Goal: Obtain resource: Download file/media

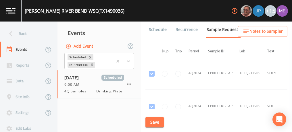
scroll to position [1095, 0]
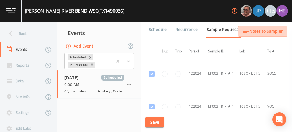
click at [286, 30] on button "Notes to Sampler" at bounding box center [262, 31] width 49 height 11
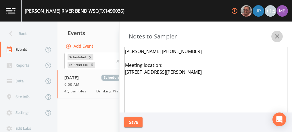
click at [278, 39] on icon "button" at bounding box center [277, 36] width 7 height 7
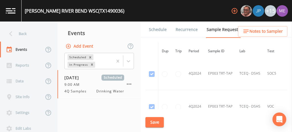
click at [162, 38] on link "Forms" at bounding box center [155, 46] width 14 height 16
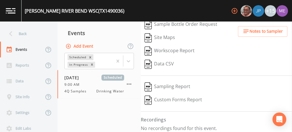
scroll to position [73, 0]
click at [128, 59] on icon at bounding box center [129, 61] width 6 height 6
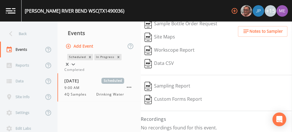
click at [127, 72] on div "Completed" at bounding box center [99, 69] width 70 height 5
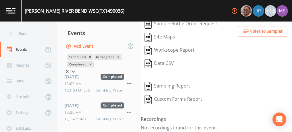
scroll to position [42, 0]
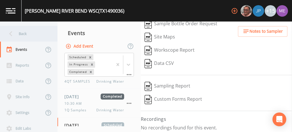
click at [23, 33] on div "Back" at bounding box center [26, 34] width 52 height 16
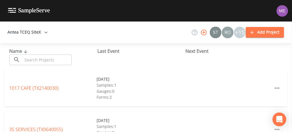
click at [31, 58] on input "text" at bounding box center [46, 60] width 49 height 11
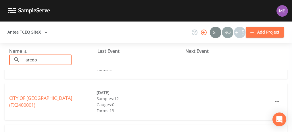
scroll to position [29, 0]
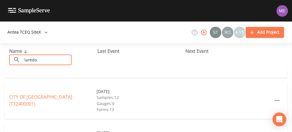
type input "laredo"
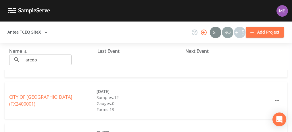
click at [46, 99] on link "CITY OF [GEOGRAPHIC_DATA] (TX2400001)" at bounding box center [40, 100] width 63 height 13
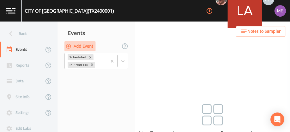
click at [77, 48] on button "Add Event" at bounding box center [79, 46] width 31 height 11
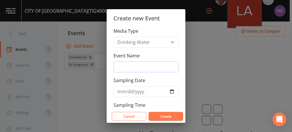
click at [119, 67] on input "Event Name" at bounding box center [146, 67] width 65 height 11
click at [204, 28] on div "Create new Event Media Type Drinking Water Event Name Sampling Date Sampling Ti…" at bounding box center [146, 66] width 292 height 132
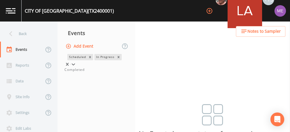
click at [76, 62] on icon at bounding box center [73, 65] width 6 height 6
click at [113, 72] on div "Completed" at bounding box center [96, 69] width 64 height 5
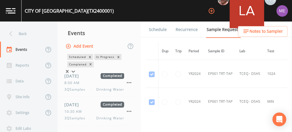
scroll to position [233, 0]
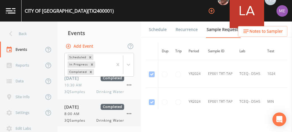
click at [96, 114] on div "8:00 AM" at bounding box center [94, 114] width 60 height 5
click at [162, 38] on link "Forms" at bounding box center [155, 46] width 14 height 16
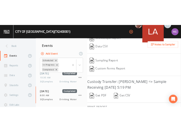
scroll to position [137, 0]
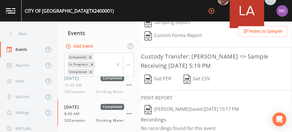
click at [150, 77] on img "button" at bounding box center [148, 79] width 7 height 9
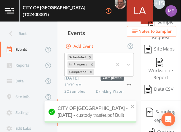
scroll to position [241, 0]
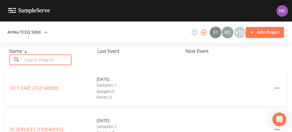
click at [66, 62] on input "text" at bounding box center [46, 60] width 49 height 11
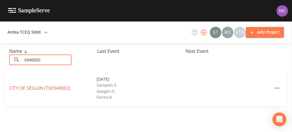
type input "0940002"
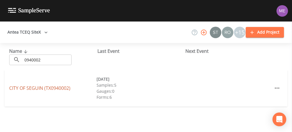
click at [39, 88] on link "CITY OF [GEOGRAPHIC_DATA] (TX0940002)" at bounding box center [39, 88] width 61 height 6
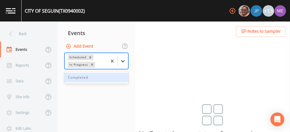
click at [125, 61] on icon at bounding box center [123, 61] width 6 height 6
click at [112, 77] on div "Completed" at bounding box center [96, 78] width 64 height 10
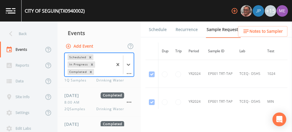
scroll to position [90, 0]
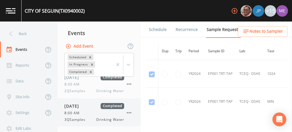
click at [92, 112] on div "8:00 AM" at bounding box center [94, 113] width 60 height 5
click at [162, 38] on link "Forms" at bounding box center [155, 46] width 14 height 16
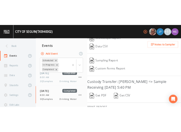
scroll to position [104, 0]
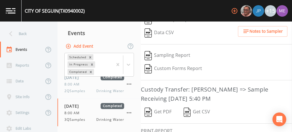
click at [152, 111] on img "button" at bounding box center [148, 112] width 7 height 9
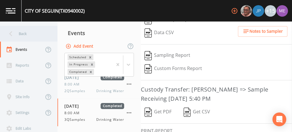
click at [24, 35] on div "Back" at bounding box center [26, 34] width 52 height 16
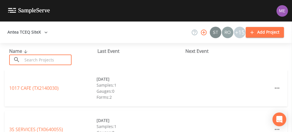
click at [36, 59] on input "text" at bounding box center [46, 60] width 49 height 11
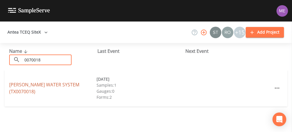
type input "0070018"
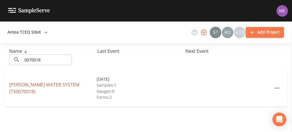
click at [36, 83] on link "FASHING PEGGY WATER SYSTEM (TX0070018)" at bounding box center [44, 88] width 70 height 13
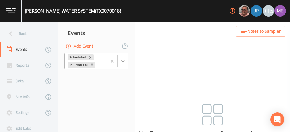
click at [124, 61] on icon at bounding box center [122, 61] width 3 height 2
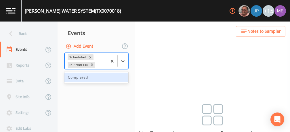
click at [110, 76] on div "Completed" at bounding box center [96, 78] width 64 height 10
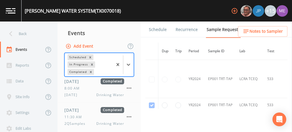
scroll to position [85, 0]
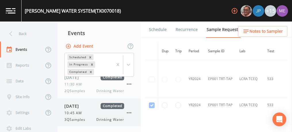
click at [83, 111] on span "10:45 AM" at bounding box center [74, 113] width 21 height 5
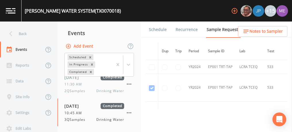
click at [162, 38] on link "Forms" at bounding box center [155, 46] width 14 height 16
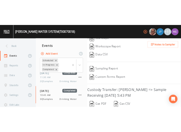
scroll to position [103, 0]
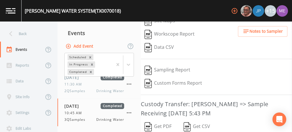
click at [149, 125] on img "button" at bounding box center [148, 127] width 7 height 9
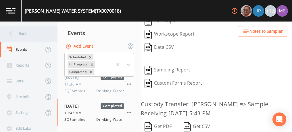
click at [21, 36] on div "Back" at bounding box center [26, 34] width 52 height 16
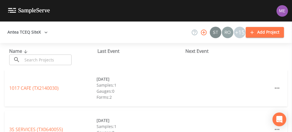
click at [34, 58] on input "text" at bounding box center [46, 60] width 49 height 11
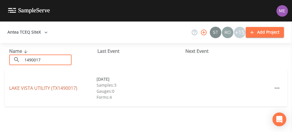
type input "1490017"
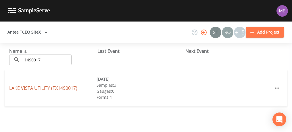
click at [40, 88] on link "LAKE VISTA UTILITY (TX1490017)" at bounding box center [43, 88] width 68 height 6
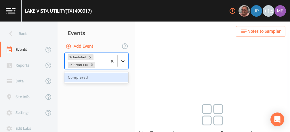
click at [125, 62] on icon at bounding box center [123, 61] width 6 height 6
click at [111, 76] on div "Completed" at bounding box center [96, 78] width 64 height 10
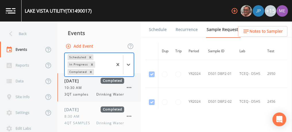
scroll to position [90, 0]
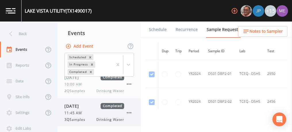
click at [80, 112] on span "11:45 AM" at bounding box center [74, 113] width 21 height 5
click at [162, 38] on link "Forms" at bounding box center [155, 46] width 14 height 16
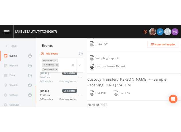
scroll to position [107, 0]
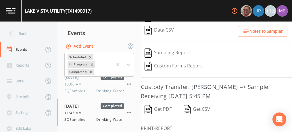
click at [162, 106] on button "Get PDF" at bounding box center [158, 109] width 35 height 13
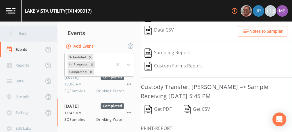
click at [22, 33] on div "Back" at bounding box center [26, 34] width 52 height 16
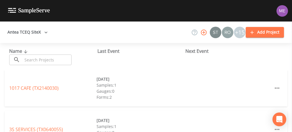
click at [22, 58] on div "​ ​" at bounding box center [40, 60] width 62 height 11
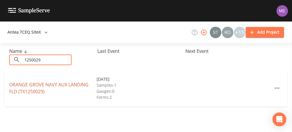
type input "1250029"
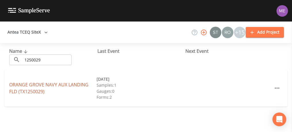
click at [33, 84] on link "ORANGE GROVE NAVY AUX LANDING FLD (TX1250029)" at bounding box center [48, 88] width 79 height 13
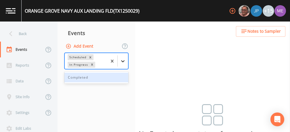
click at [122, 60] on icon at bounding box center [123, 61] width 6 height 6
click at [110, 79] on div "Completed" at bounding box center [96, 78] width 64 height 10
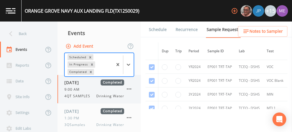
scroll to position [5, 0]
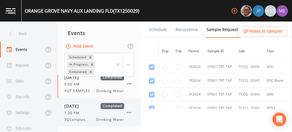
click at [94, 109] on div "09/29/2025 Completed 1:30 PM 3QSamples Drinking Water" at bounding box center [94, 112] width 60 height 19
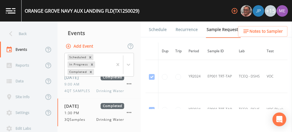
click at [162, 38] on link "Forms" at bounding box center [155, 46] width 14 height 16
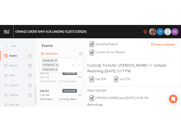
scroll to position [137, 0]
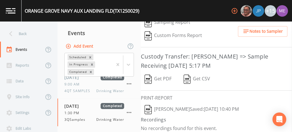
click at [151, 77] on img "button" at bounding box center [148, 79] width 7 height 9
